Goal: Task Accomplishment & Management: Manage account settings

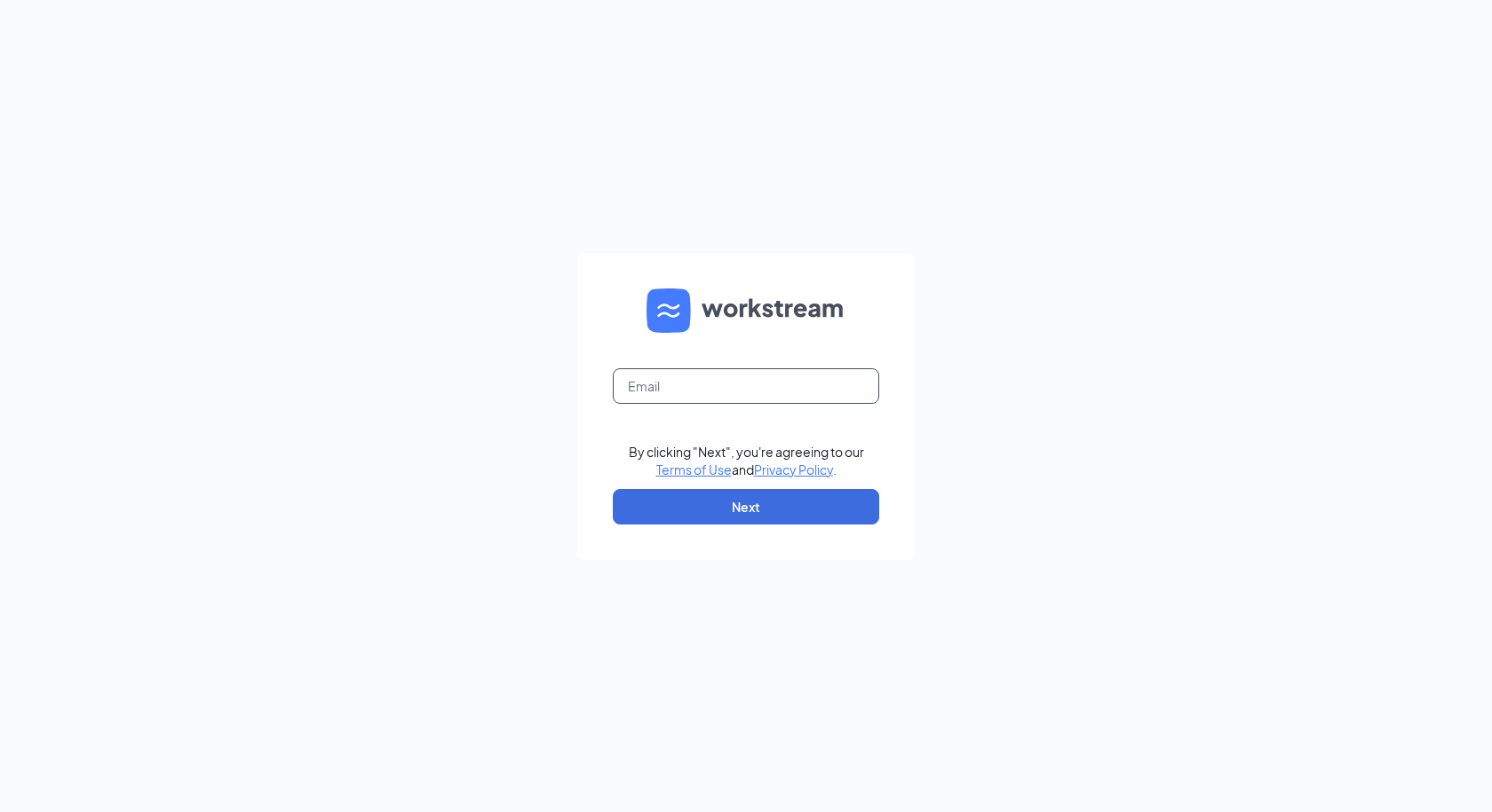
click at [763, 380] on input "text" at bounding box center [746, 386] width 267 height 36
type input "[EMAIL_ADDRESS][DOMAIN_NAME]"
click at [799, 510] on button "Next" at bounding box center [746, 507] width 267 height 36
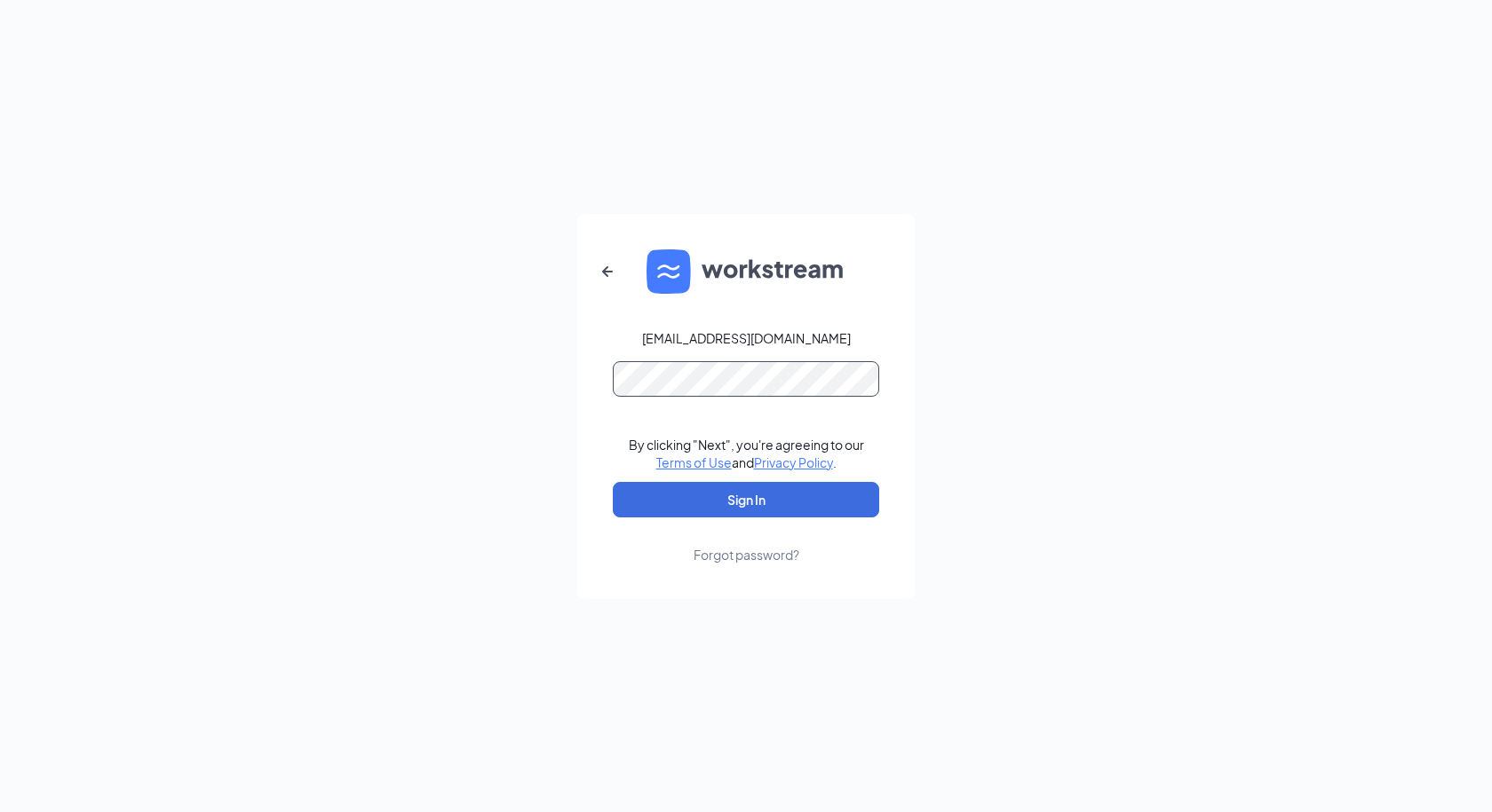
click at [613, 482] on button "Sign In" at bounding box center [746, 500] width 267 height 36
click at [870, 503] on button "Sign In" at bounding box center [746, 500] width 267 height 36
click at [613, 482] on button "Sign In" at bounding box center [746, 500] width 267 height 36
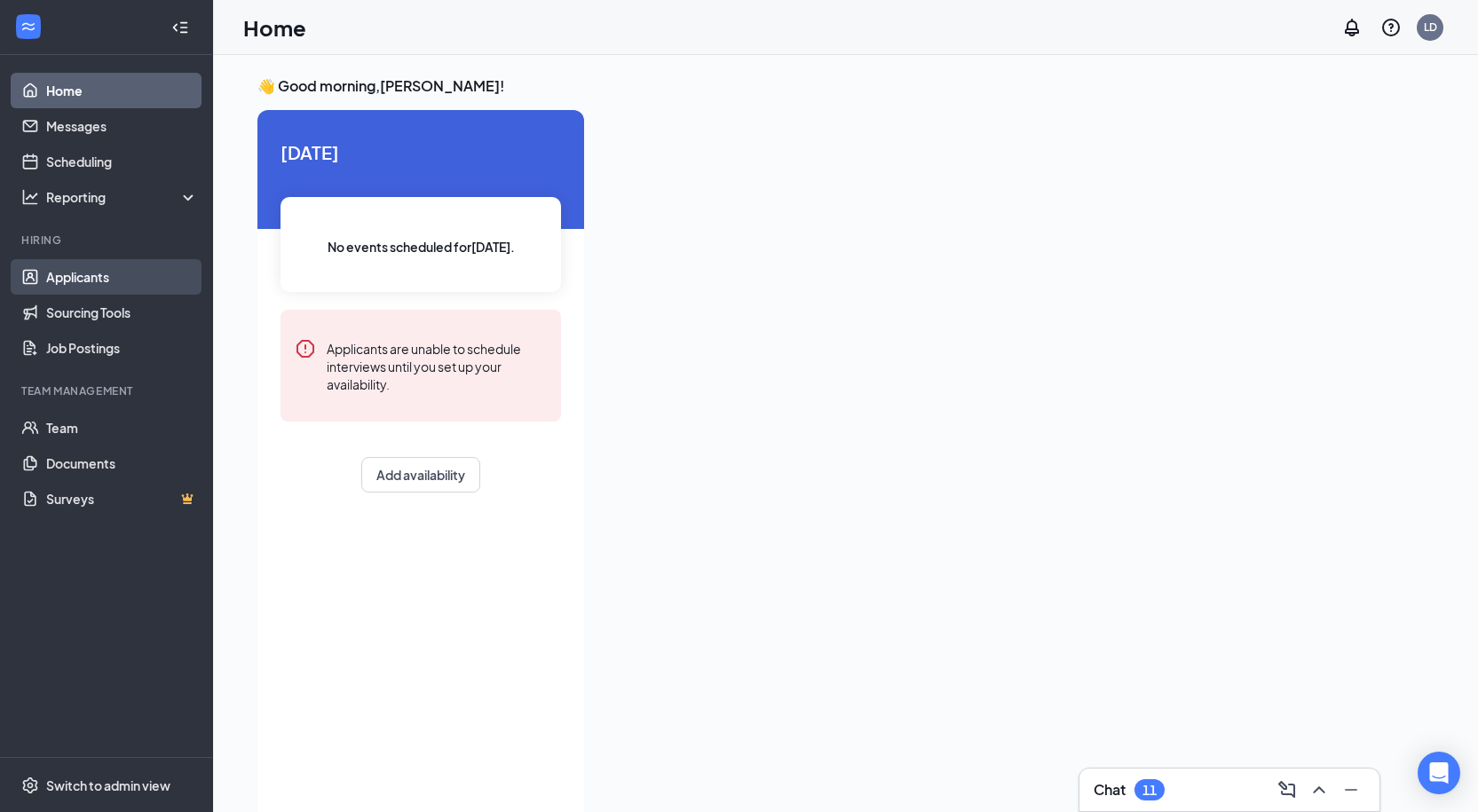
click at [67, 283] on link "Applicants" at bounding box center [122, 277] width 152 height 36
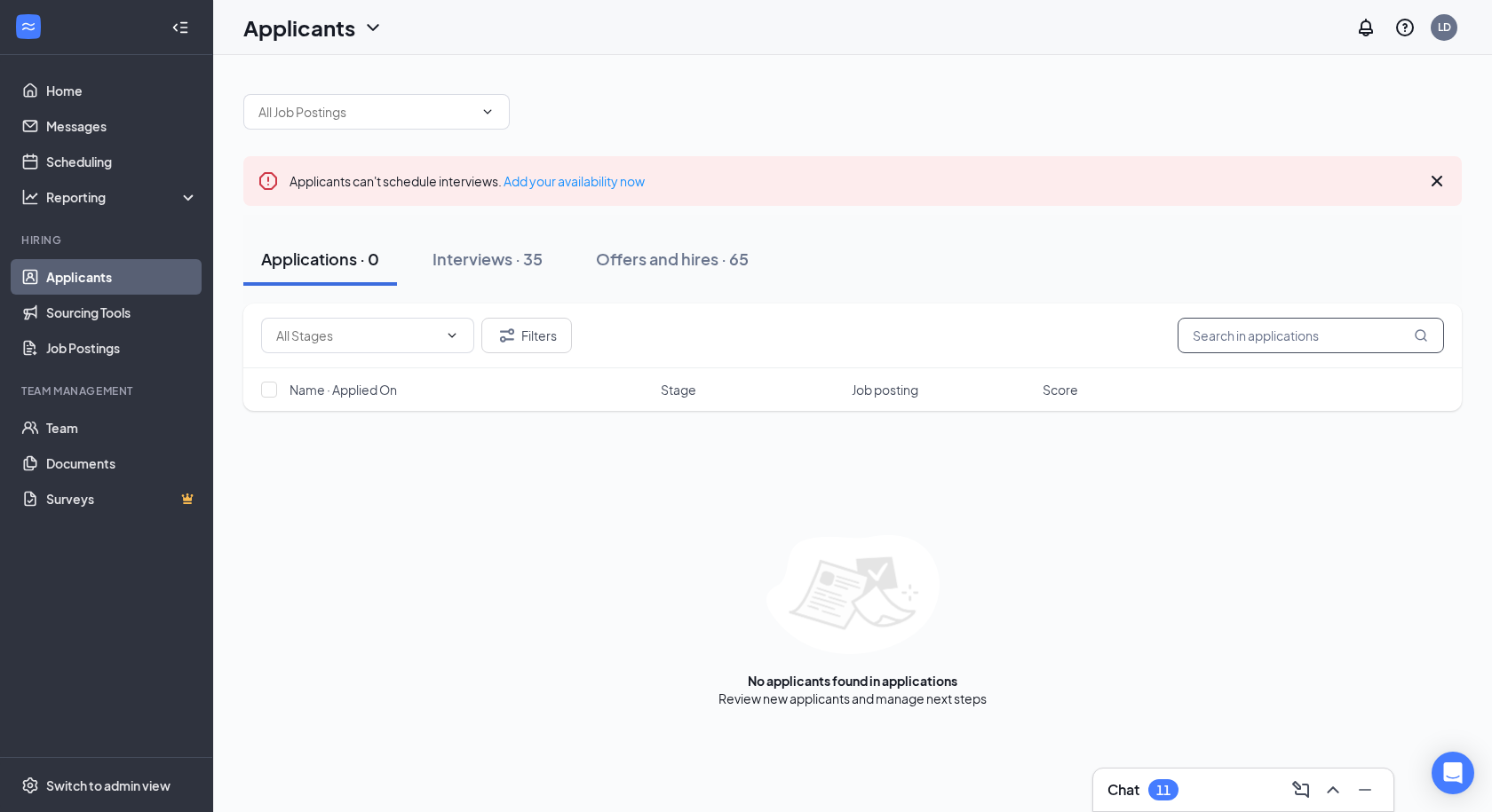
click at [1267, 333] on input "text" at bounding box center [1310, 336] width 267 height 36
click at [704, 266] on div "Offers and hires · 65" at bounding box center [672, 259] width 153 height 22
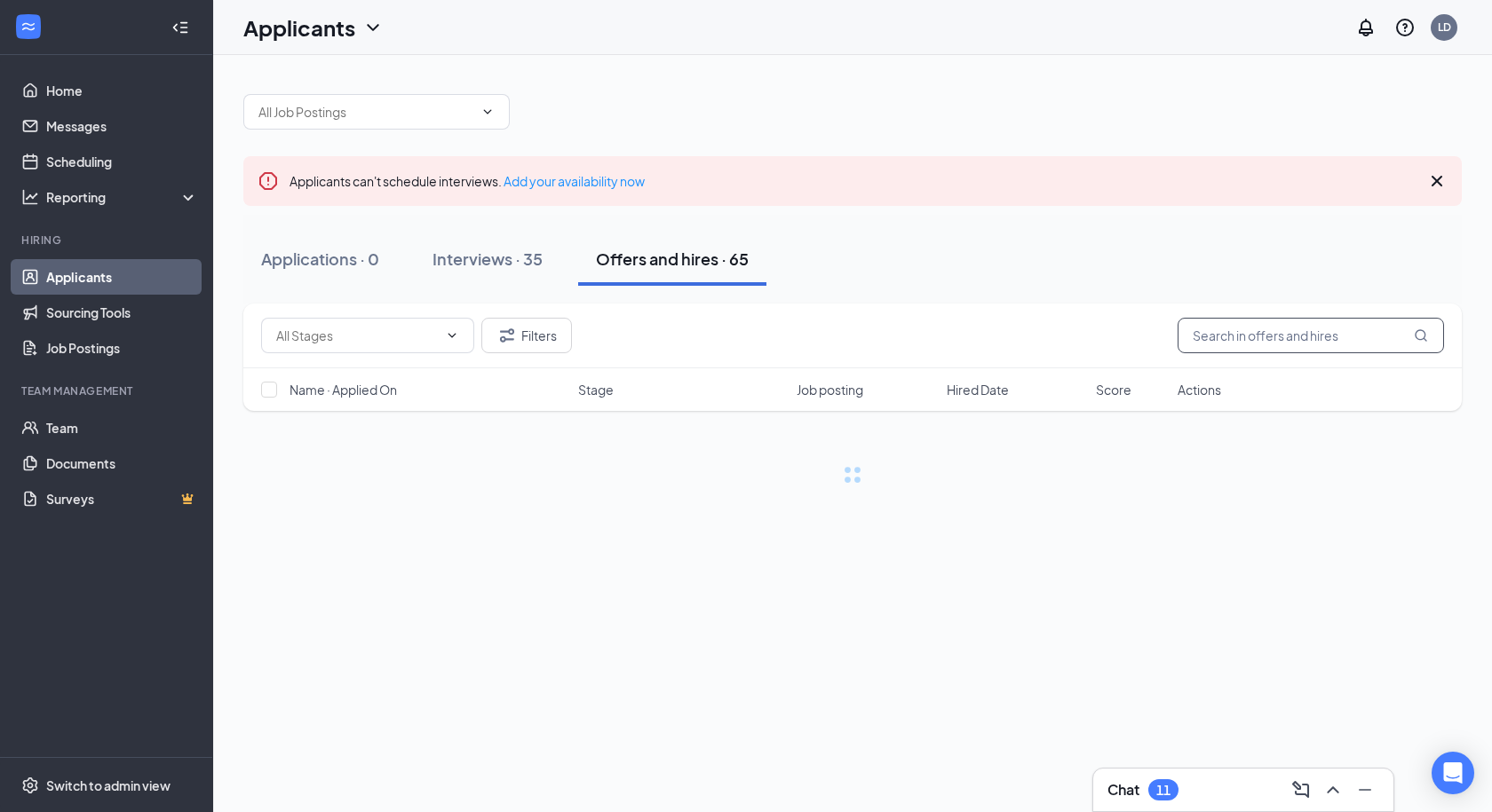
click at [1255, 335] on input "text" at bounding box center [1310, 336] width 267 height 36
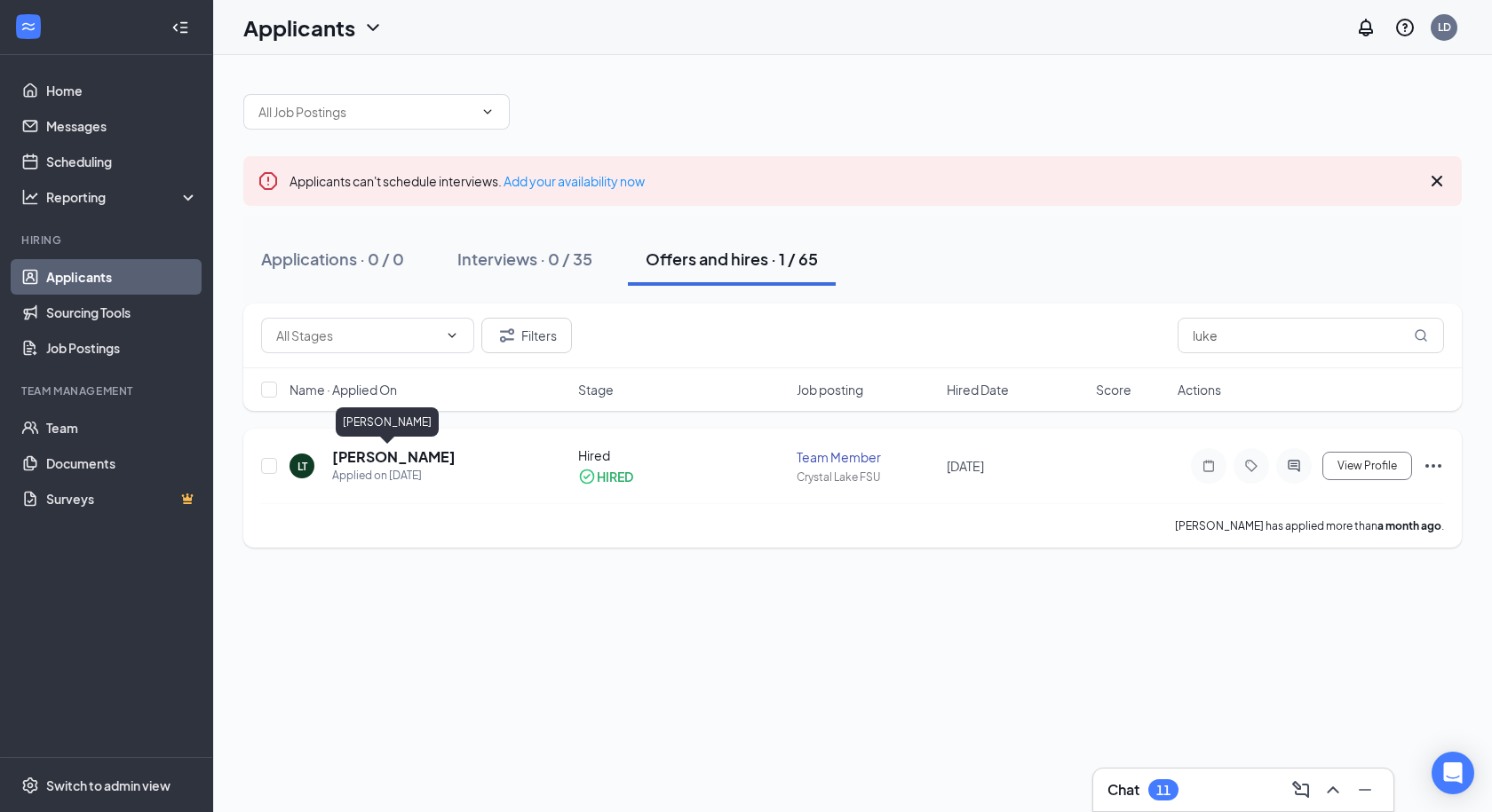
click at [362, 461] on h5 "[PERSON_NAME]" at bounding box center [394, 457] width 124 height 20
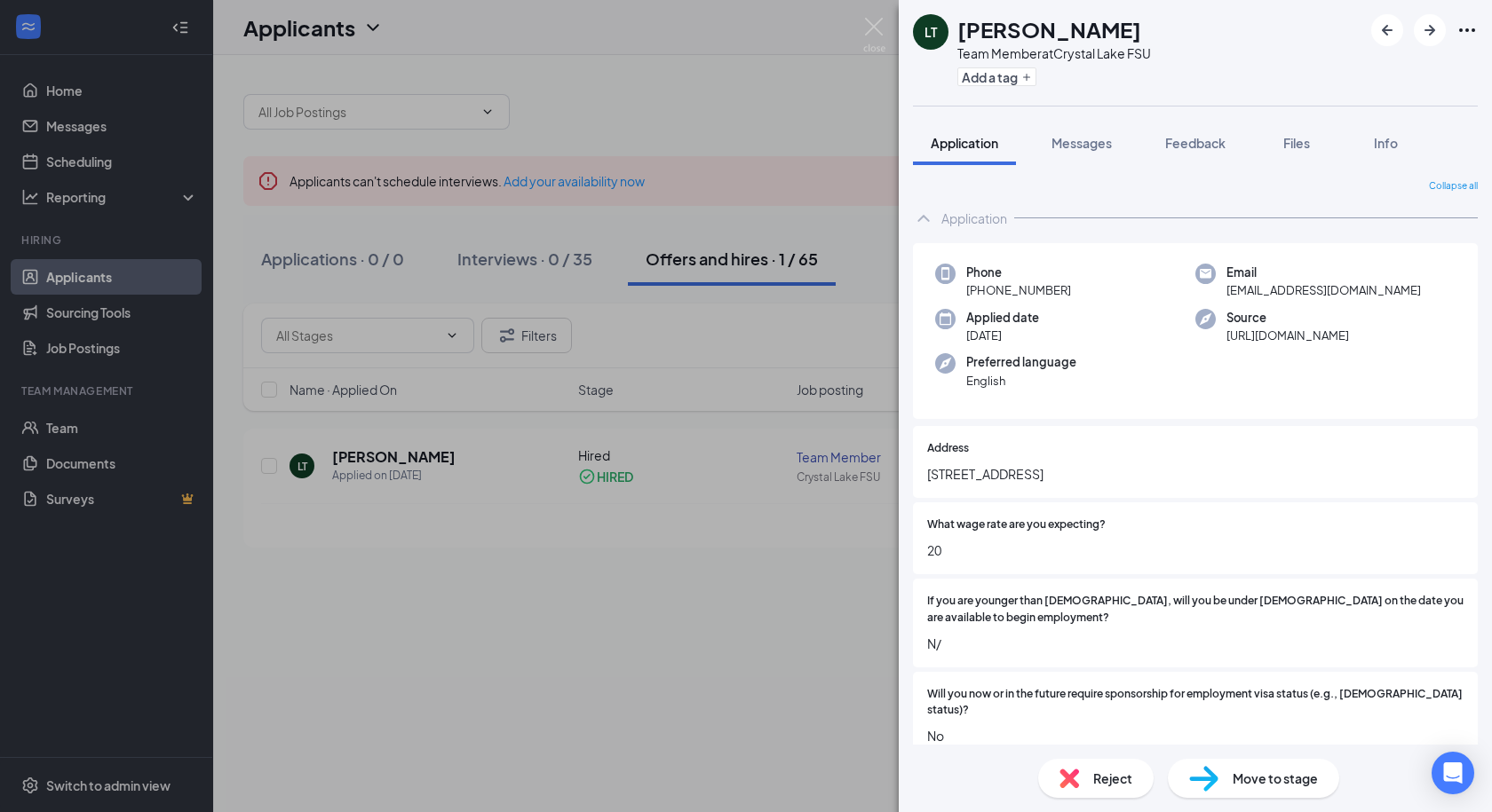
click at [919, 218] on icon "ChevronUp" at bounding box center [923, 218] width 22 height 22
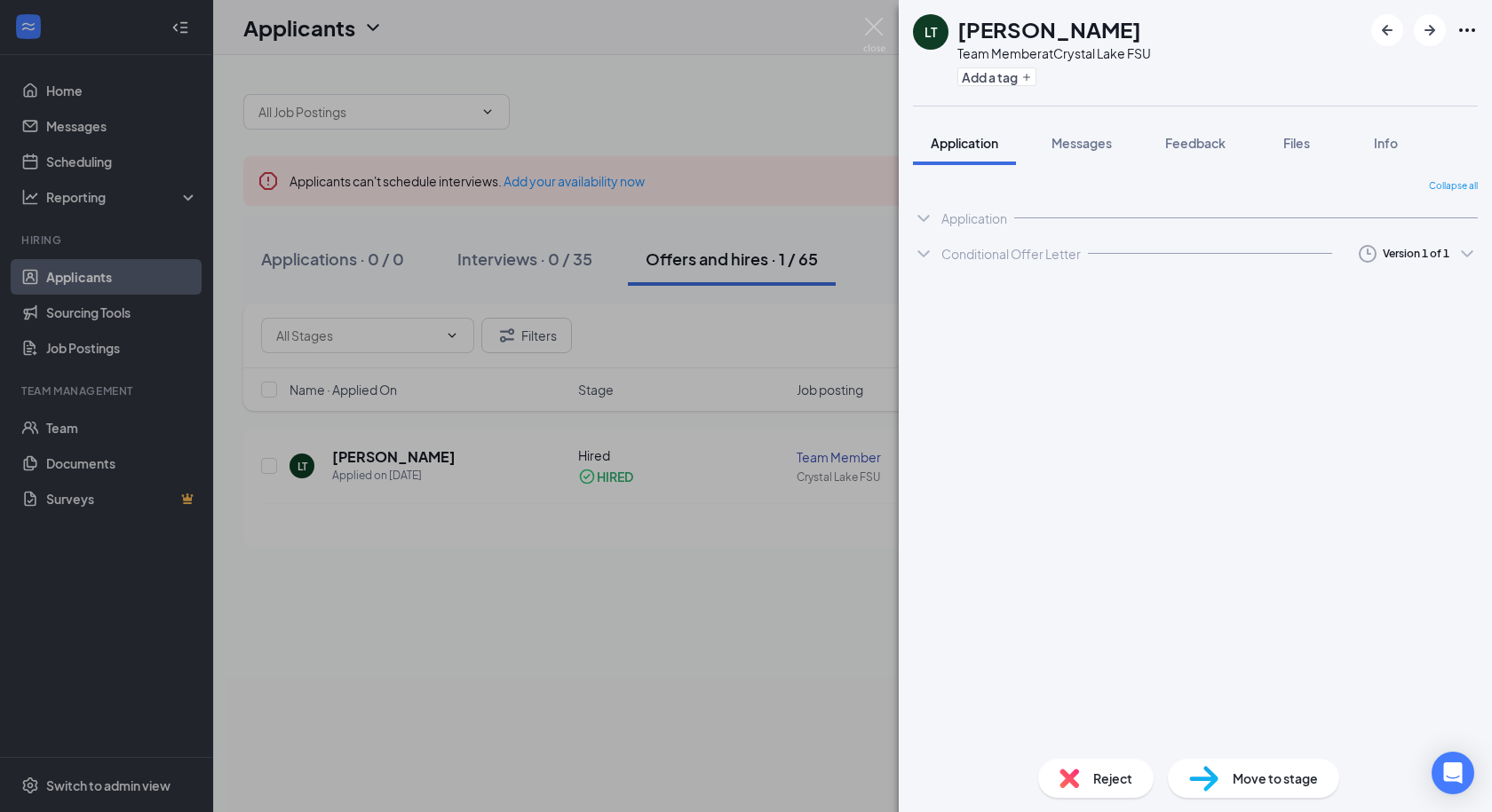
click at [927, 254] on icon "ChevronDown" at bounding box center [923, 254] width 11 height 7
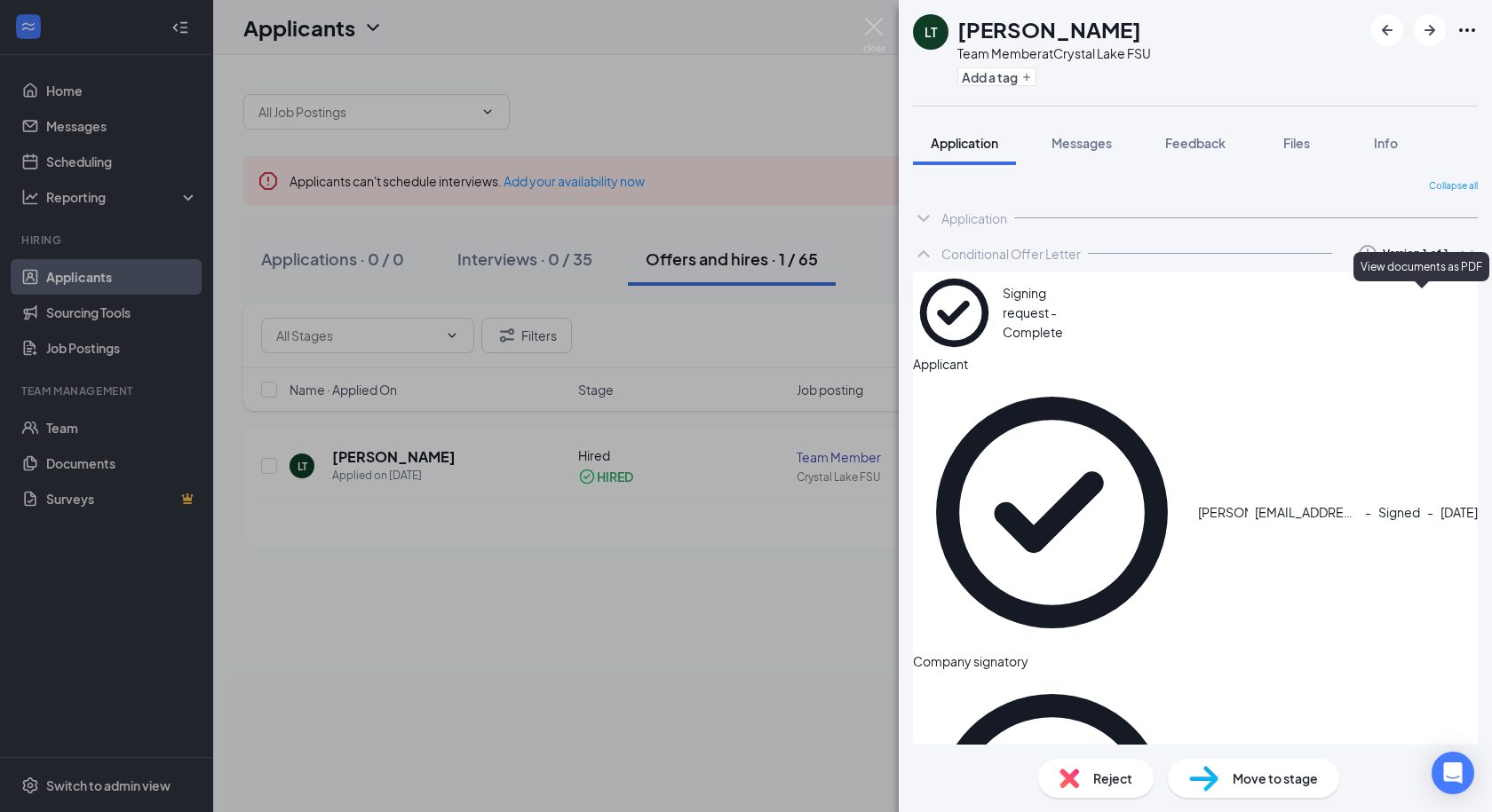
click at [1467, 312] on icon "Eye" at bounding box center [1467, 312] width 0 height 0
click at [866, 22] on img at bounding box center [874, 35] width 22 height 35
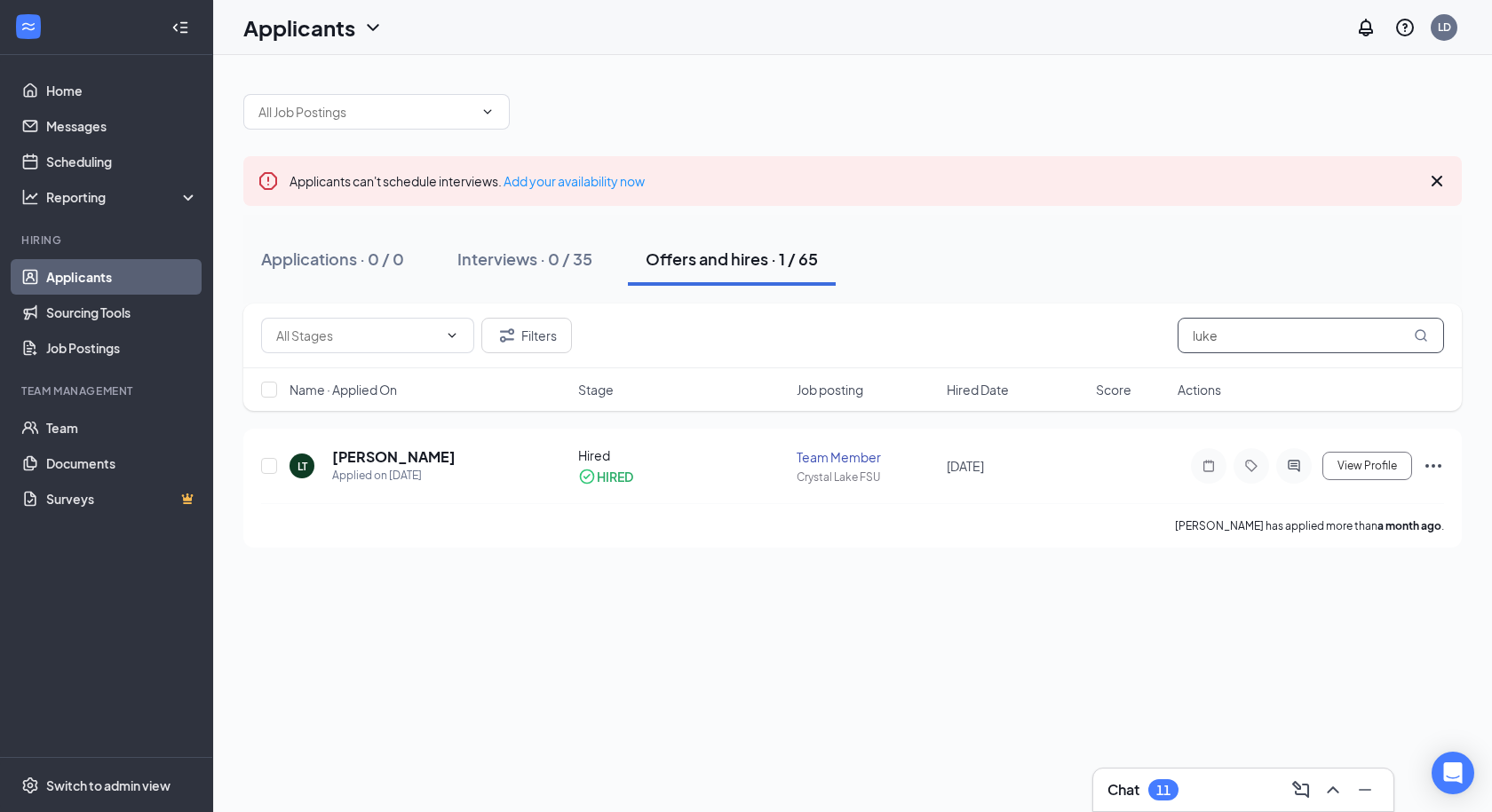
click at [1215, 339] on input "luke" at bounding box center [1310, 336] width 267 height 36
click at [1215, 340] on input "luke" at bounding box center [1310, 336] width 267 height 36
type input "april"
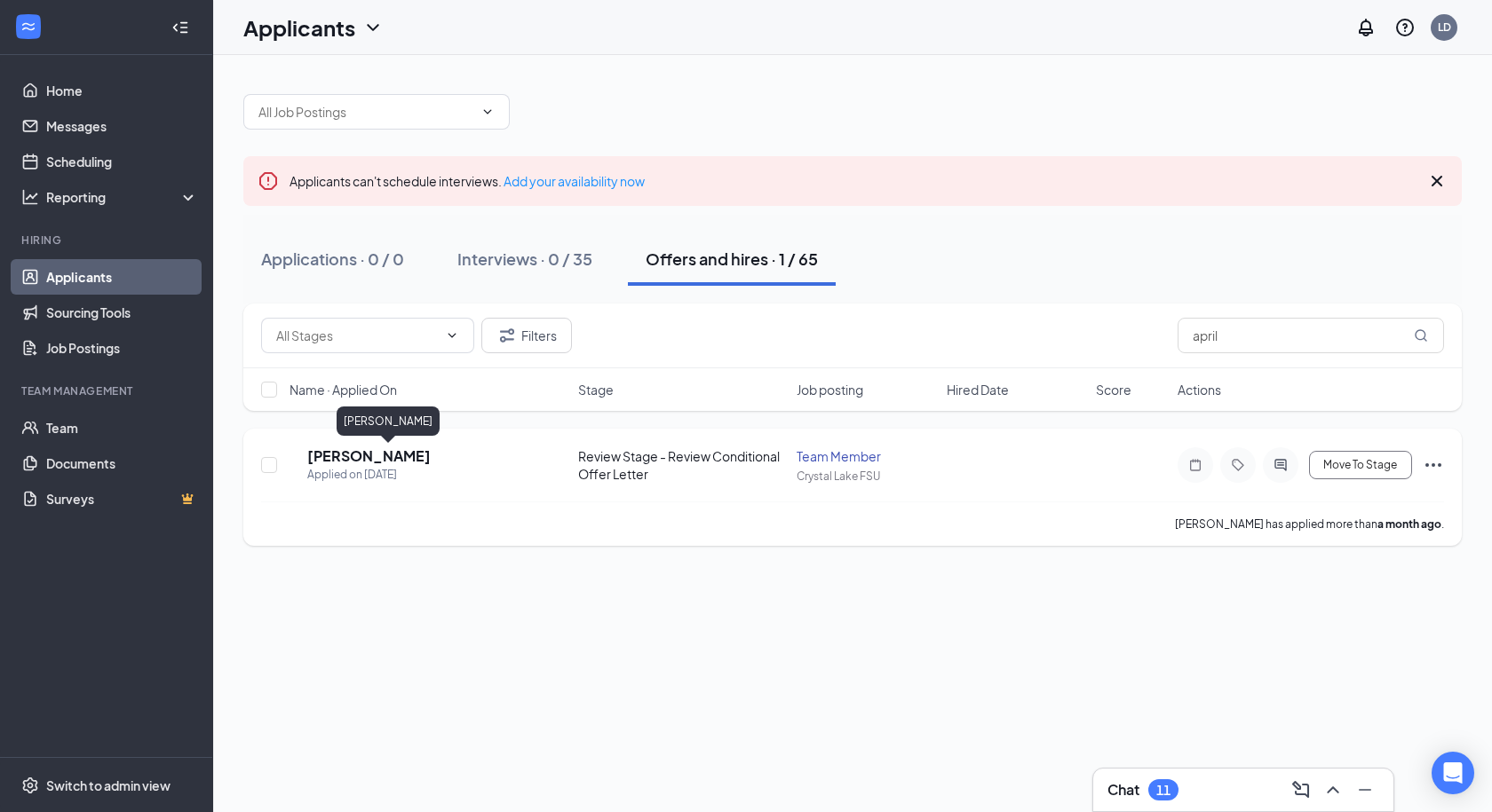
click at [352, 457] on h5 "[PERSON_NAME]" at bounding box center [369, 456] width 124 height 20
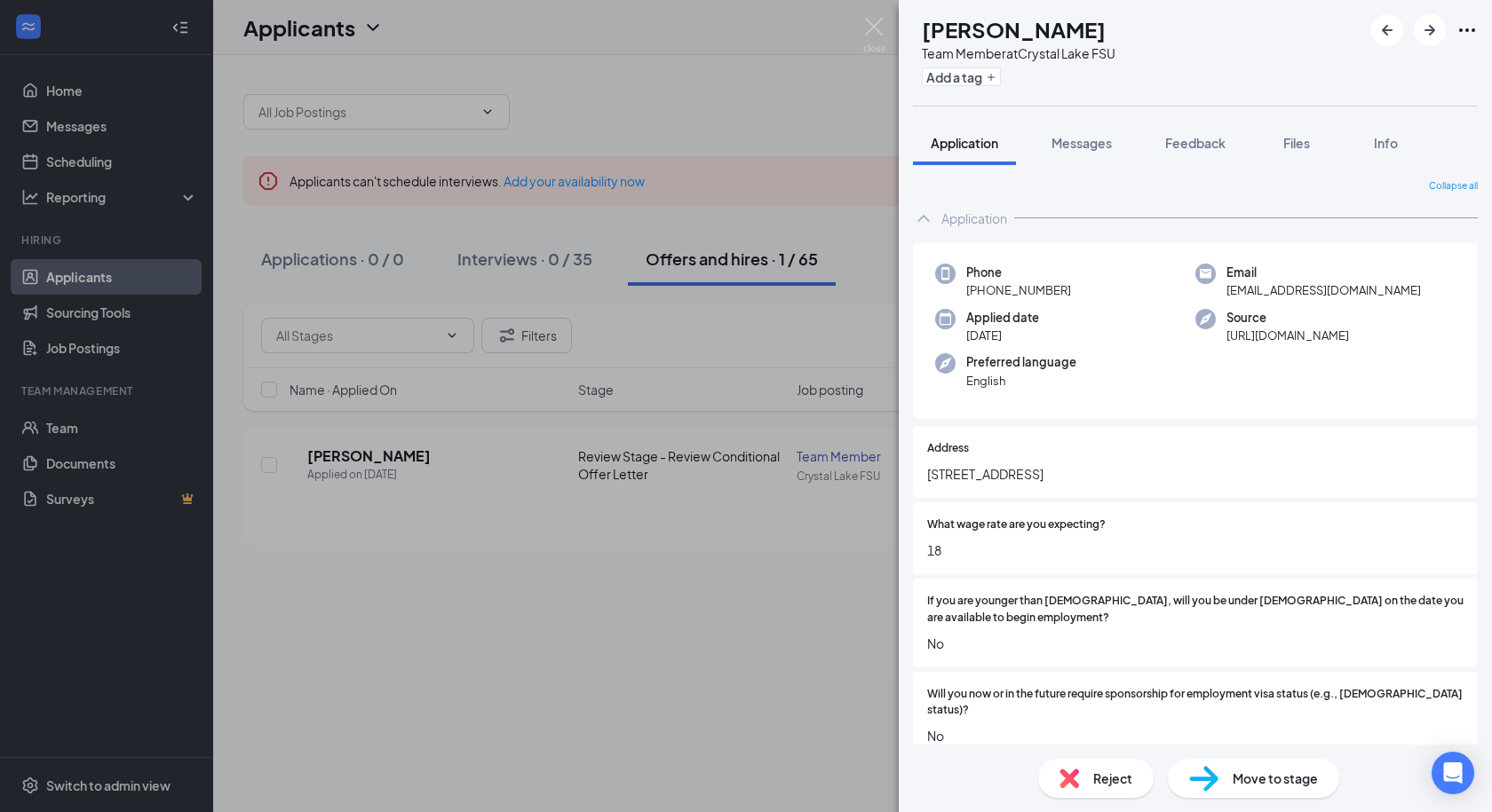
click at [921, 216] on icon "ChevronUp" at bounding box center [923, 218] width 22 height 22
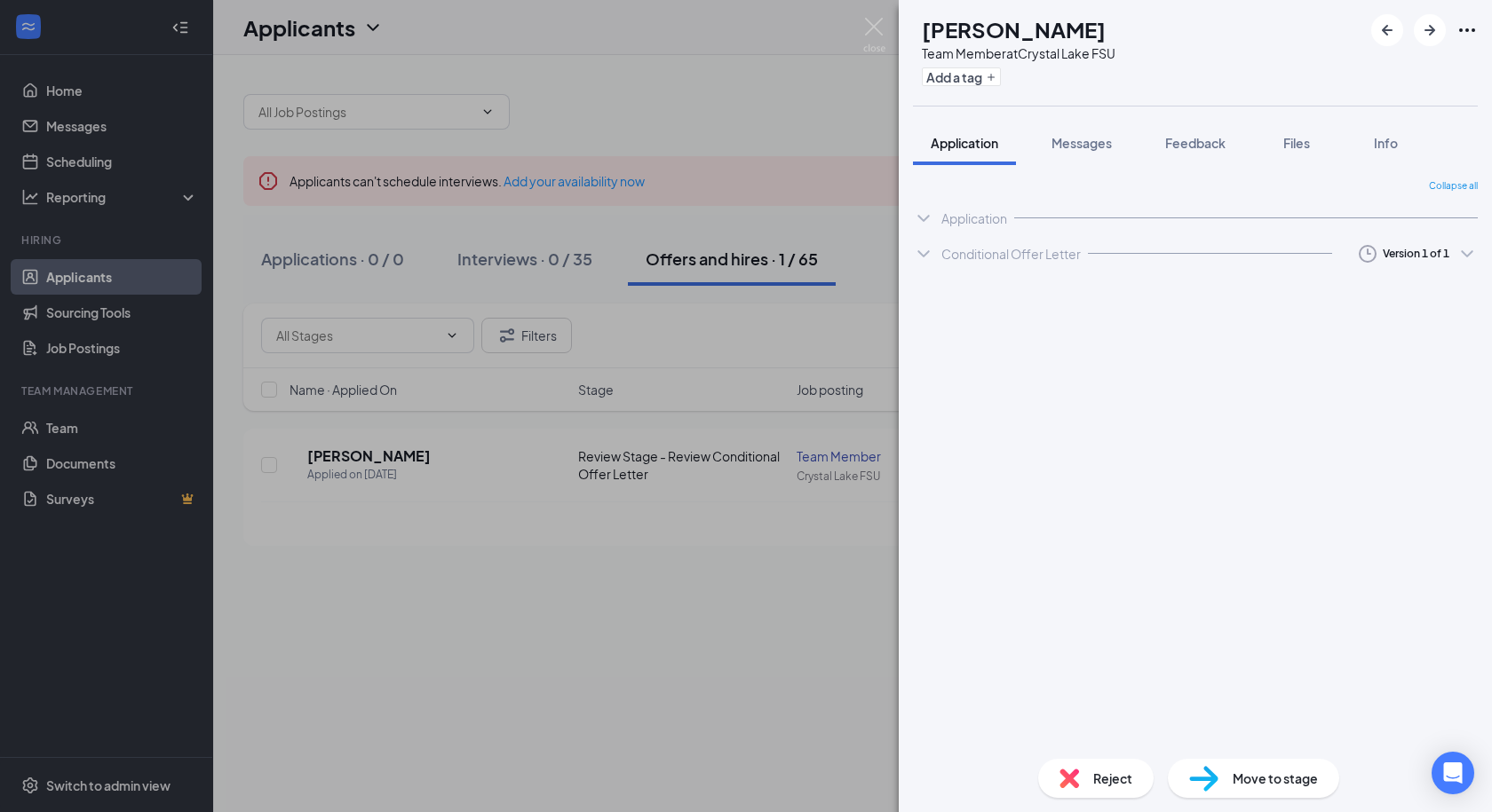
click at [921, 251] on icon "ChevronDown" at bounding box center [923, 254] width 22 height 22
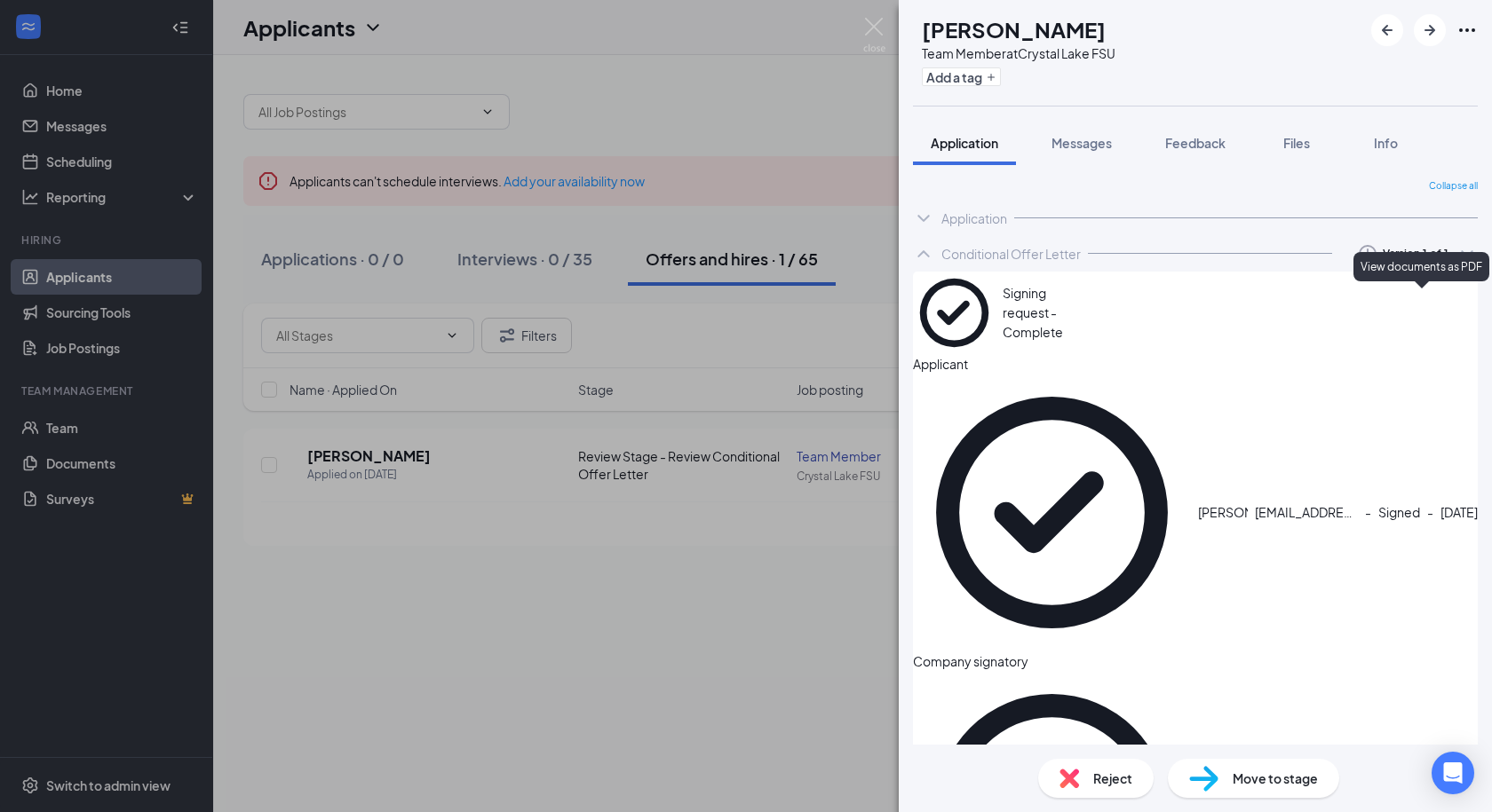
click at [1469, 316] on icon "Eye" at bounding box center [1477, 323] width 18 height 14
click at [870, 24] on img at bounding box center [874, 35] width 22 height 35
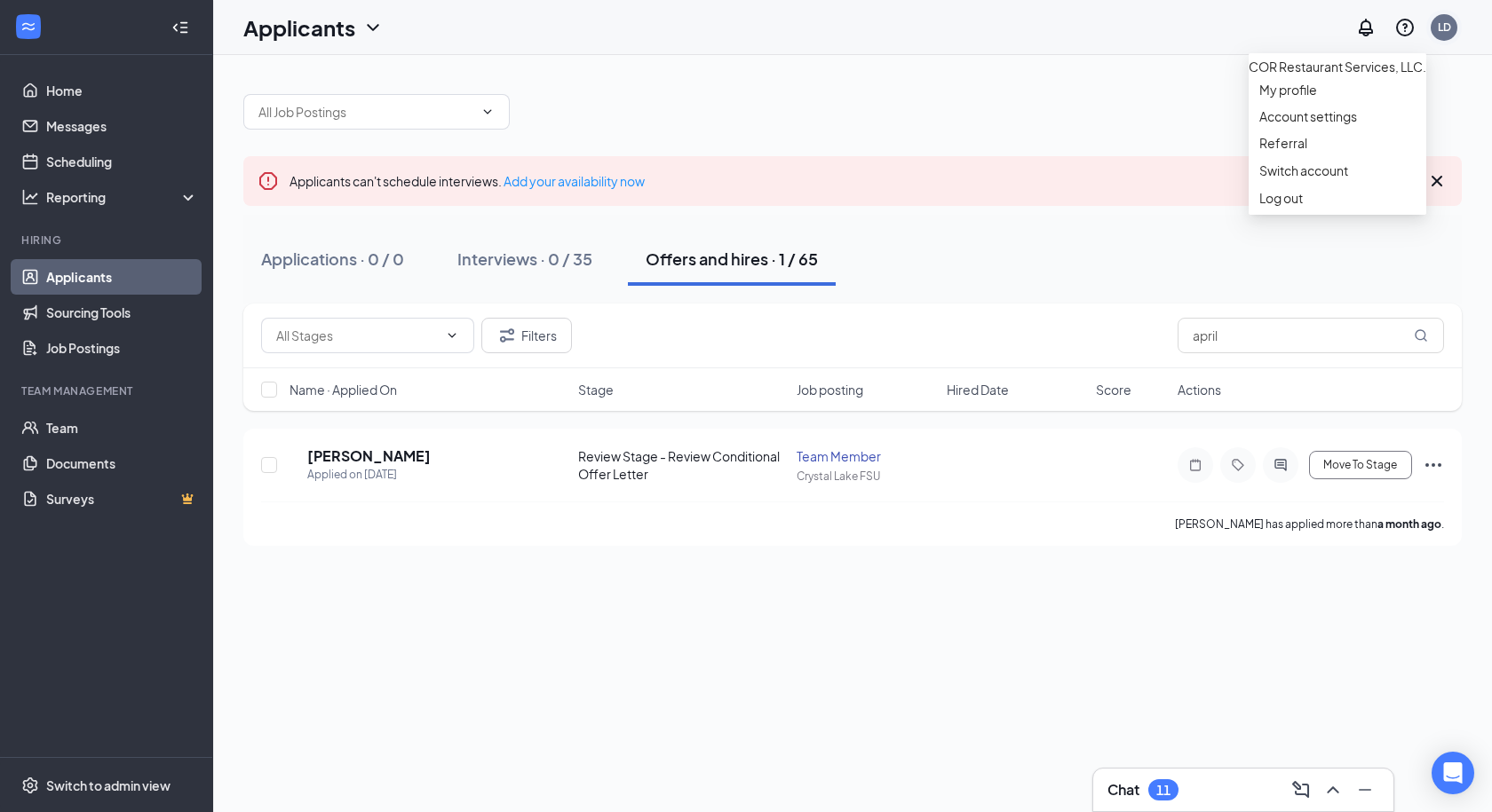
click at [1441, 27] on div "LD" at bounding box center [1444, 27] width 13 height 15
click at [1287, 207] on div "Log out" at bounding box center [1337, 197] width 156 height 18
